Goal: Task Accomplishment & Management: Manage account settings

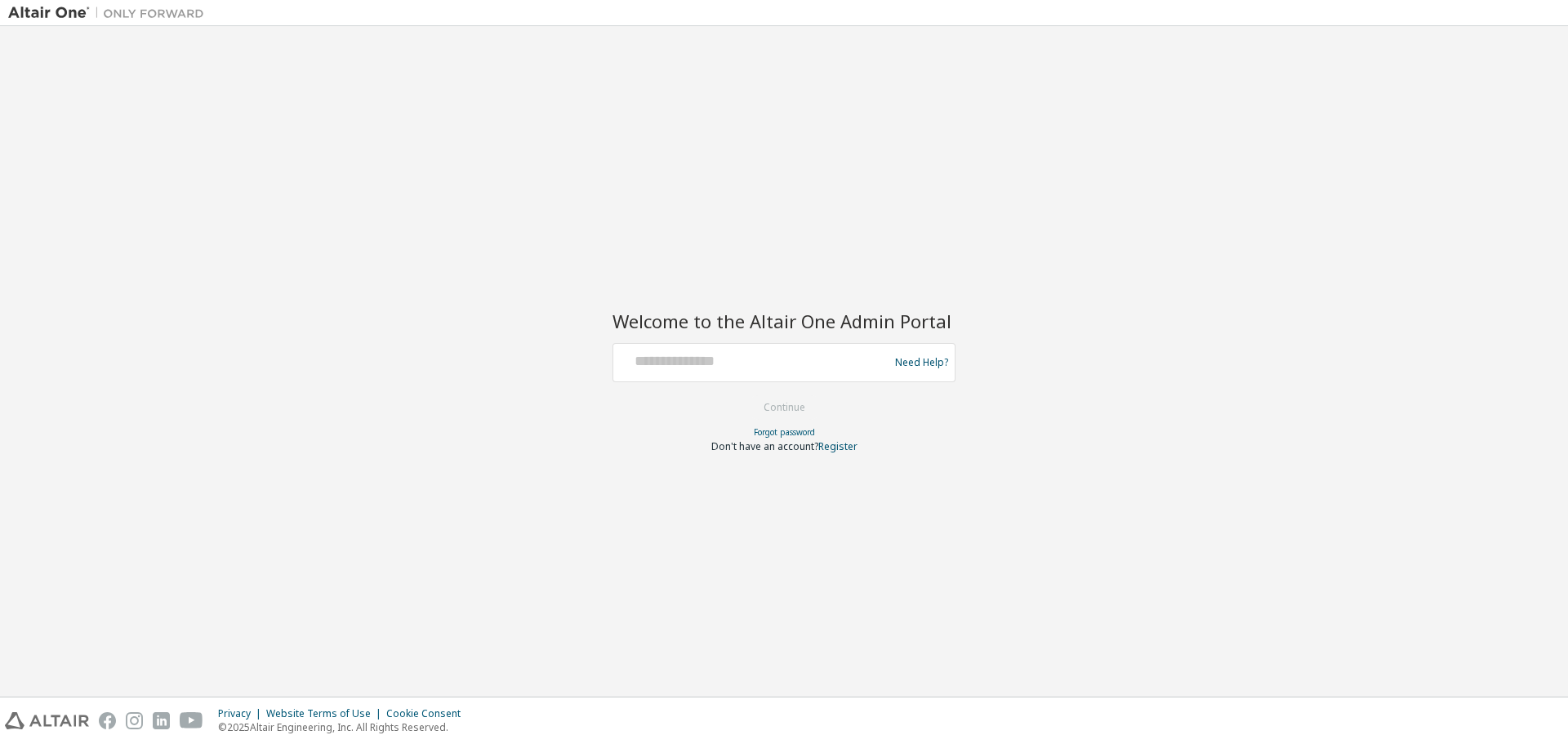
click at [383, 341] on div "Welcome to the Altair One Admin Portal Need Help? Please make sure that you pro…" at bounding box center [784, 362] width 1552 height 654
click at [702, 365] on input "text" at bounding box center [753, 358] width 267 height 23
click at [704, 365] on input "text" at bounding box center [753, 358] width 267 height 23
click at [738, 368] on input "text" at bounding box center [753, 358] width 267 height 23
type input "**********"
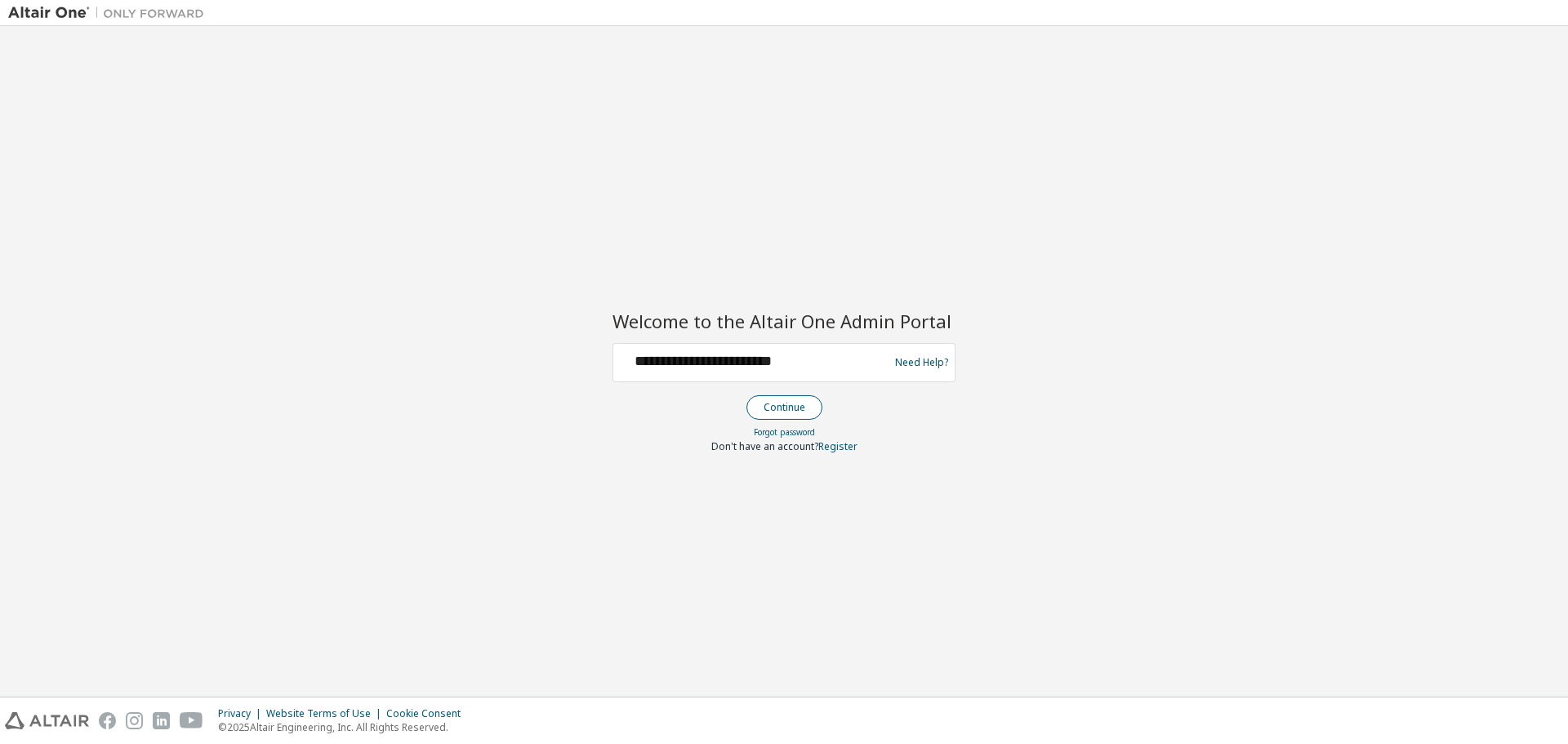
click at [787, 403] on button "Continue" at bounding box center [784, 407] width 76 height 24
